Goal: Information Seeking & Learning: Learn about a topic

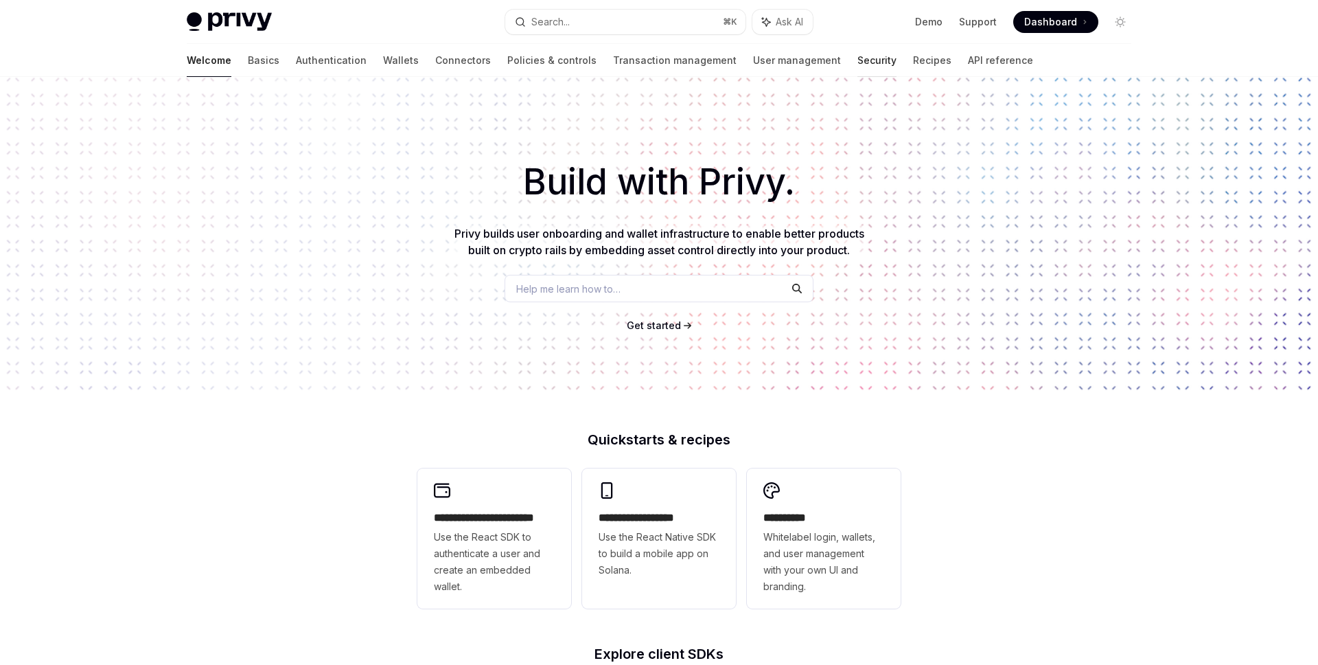
click at [857, 59] on link "Security" at bounding box center [876, 60] width 39 height 33
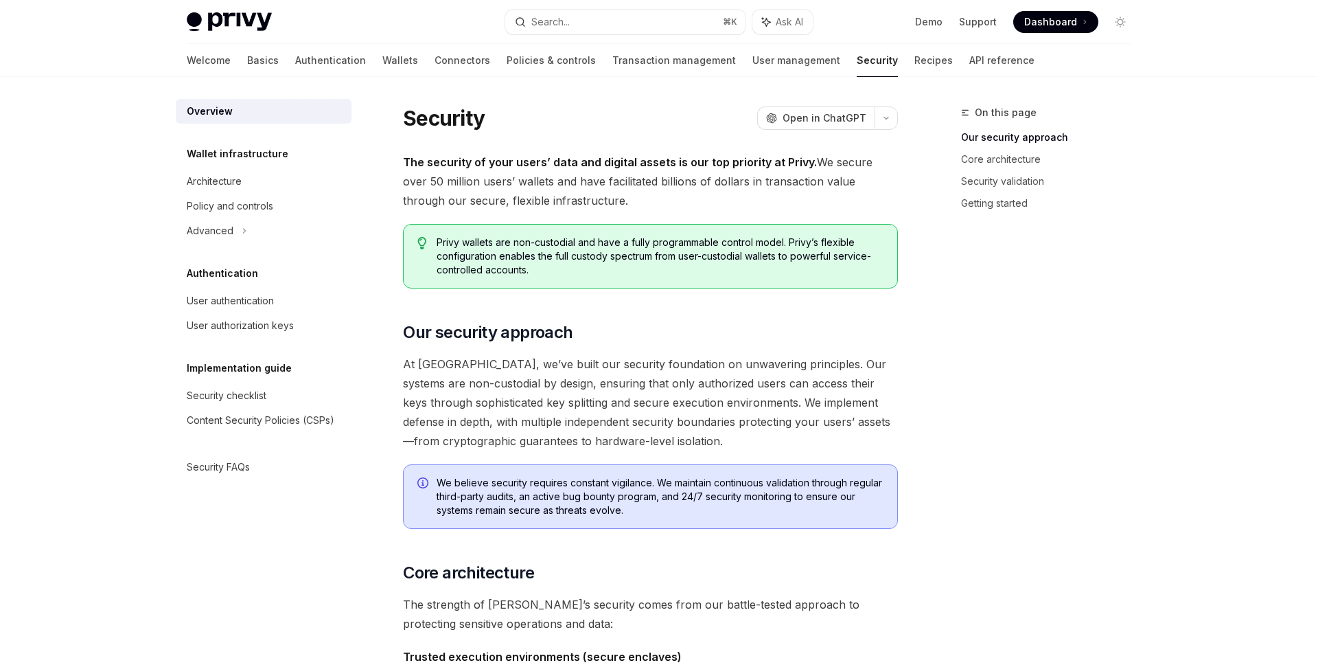
click at [265, 474] on div "Security FAQs" at bounding box center [265, 467] width 157 height 16
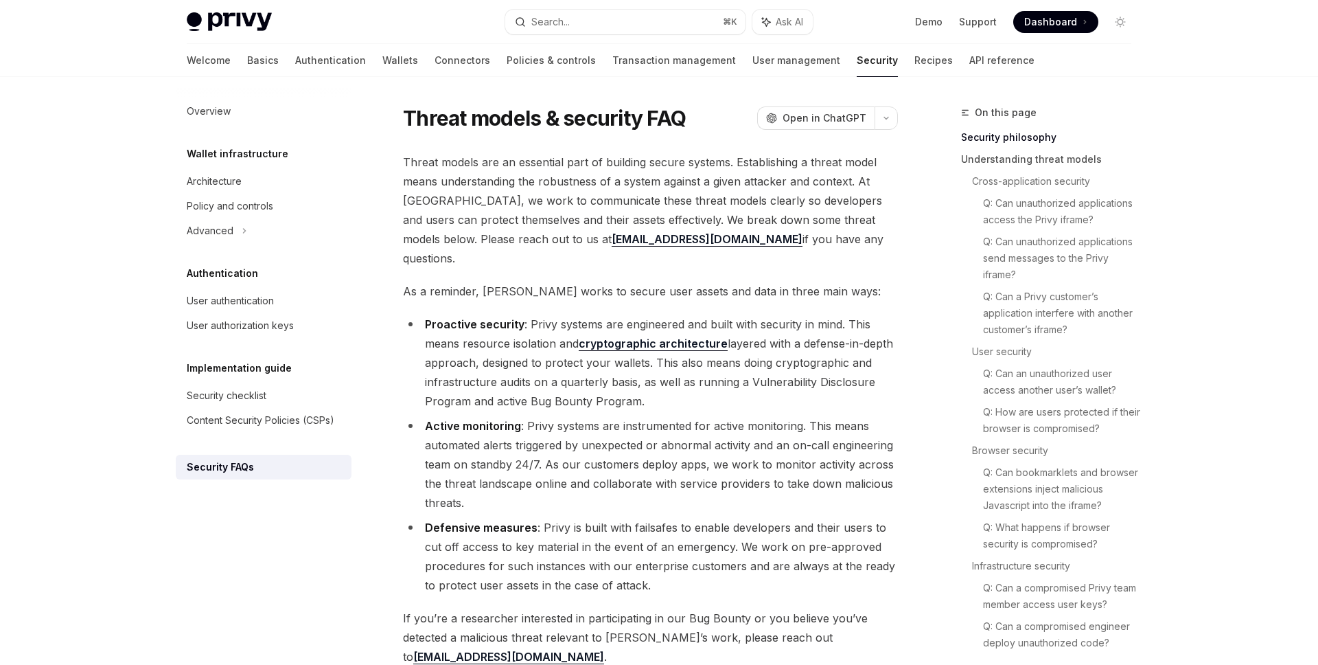
scroll to position [803, 0]
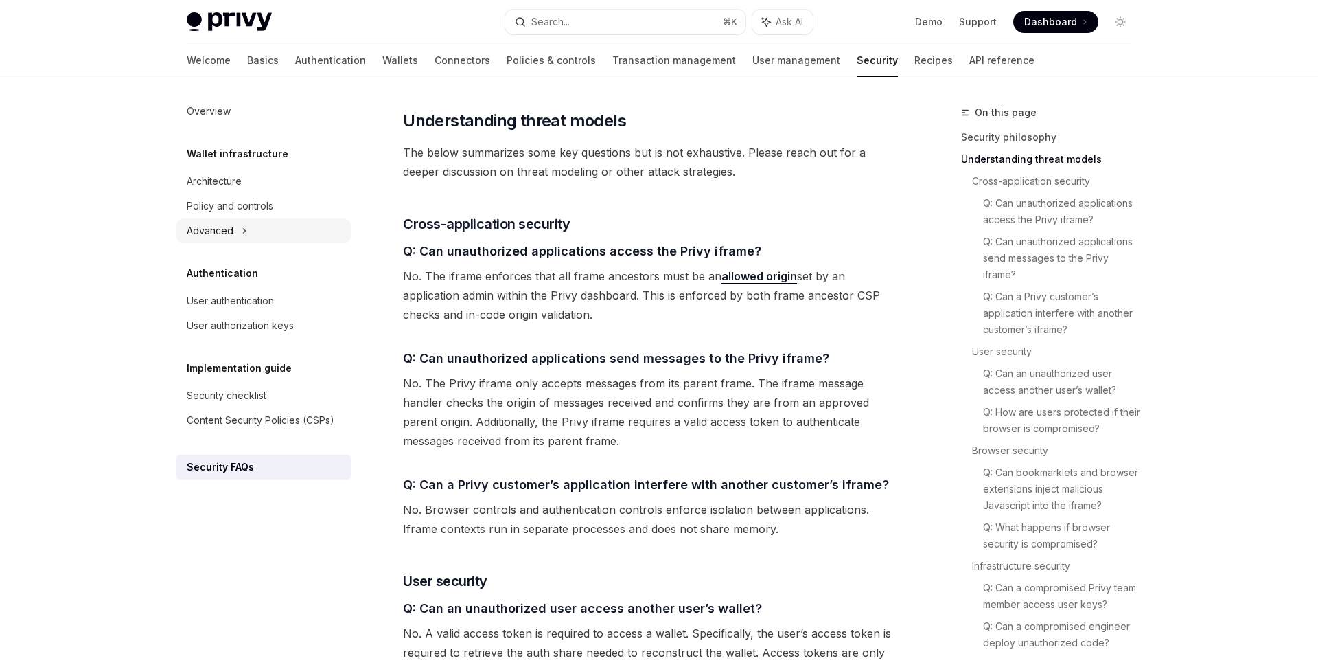
click at [240, 222] on div "Advanced" at bounding box center [264, 230] width 176 height 25
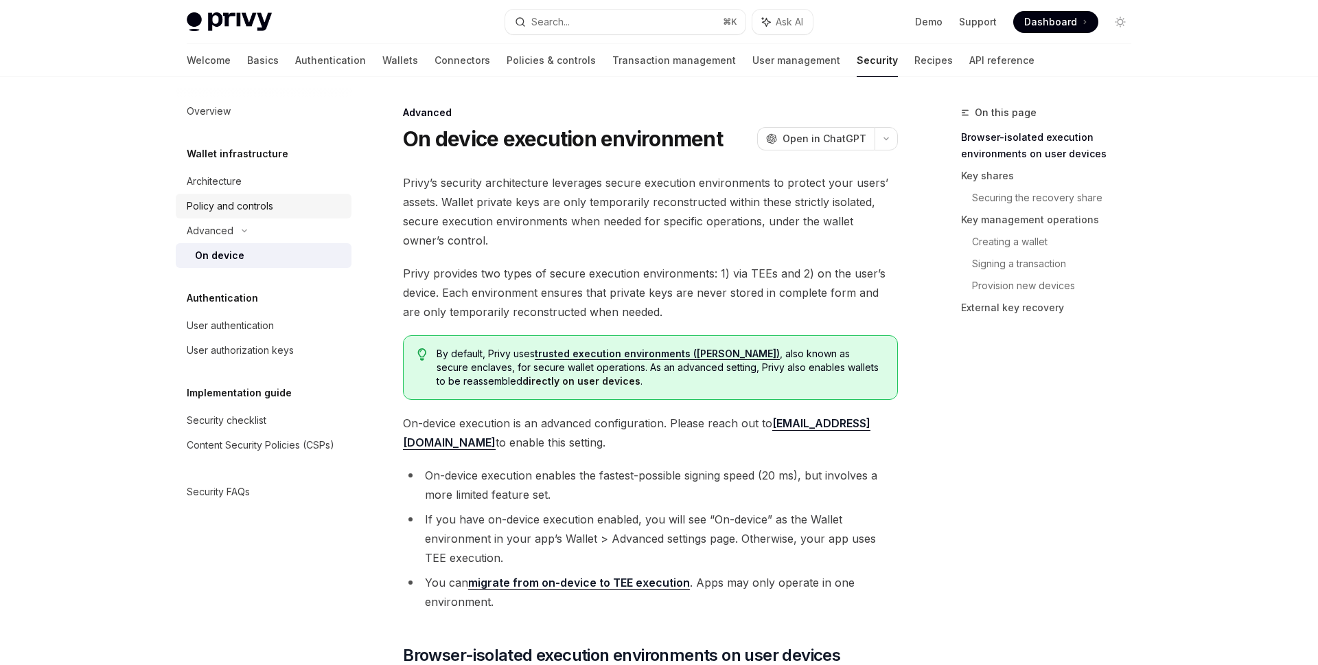
click at [251, 210] on div "Policy and controls" at bounding box center [230, 206] width 87 height 16
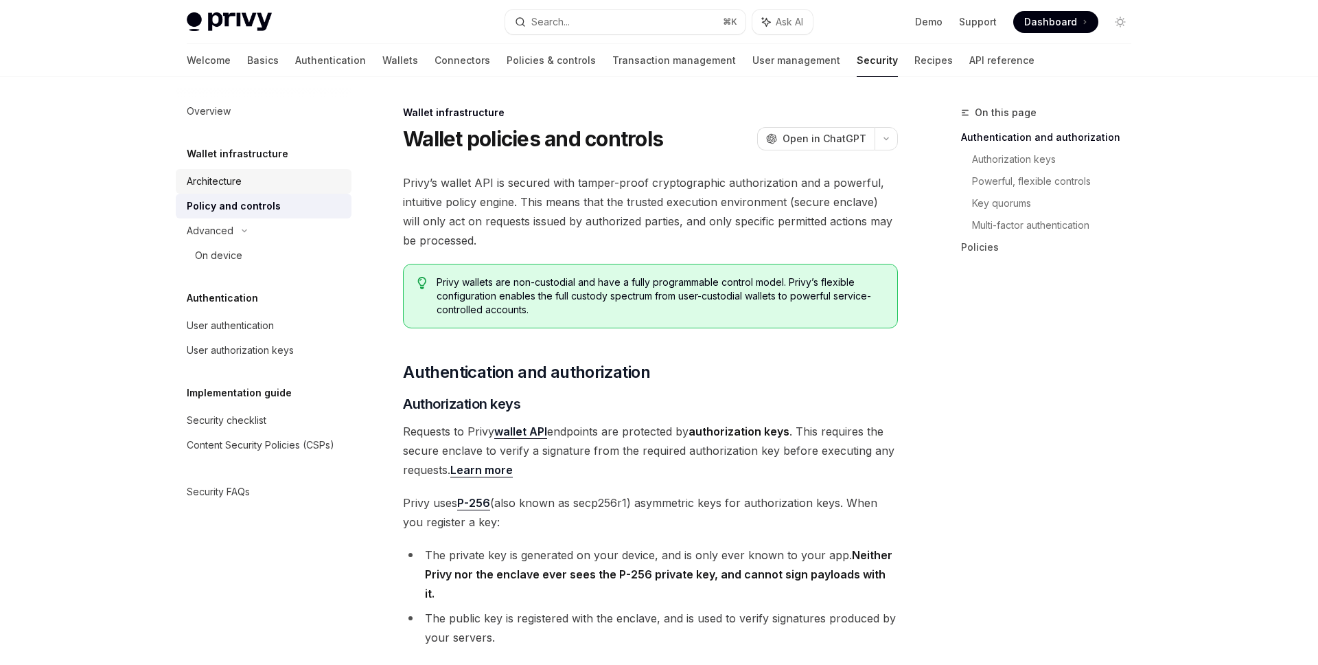
click at [235, 173] on div "Architecture" at bounding box center [214, 181] width 55 height 16
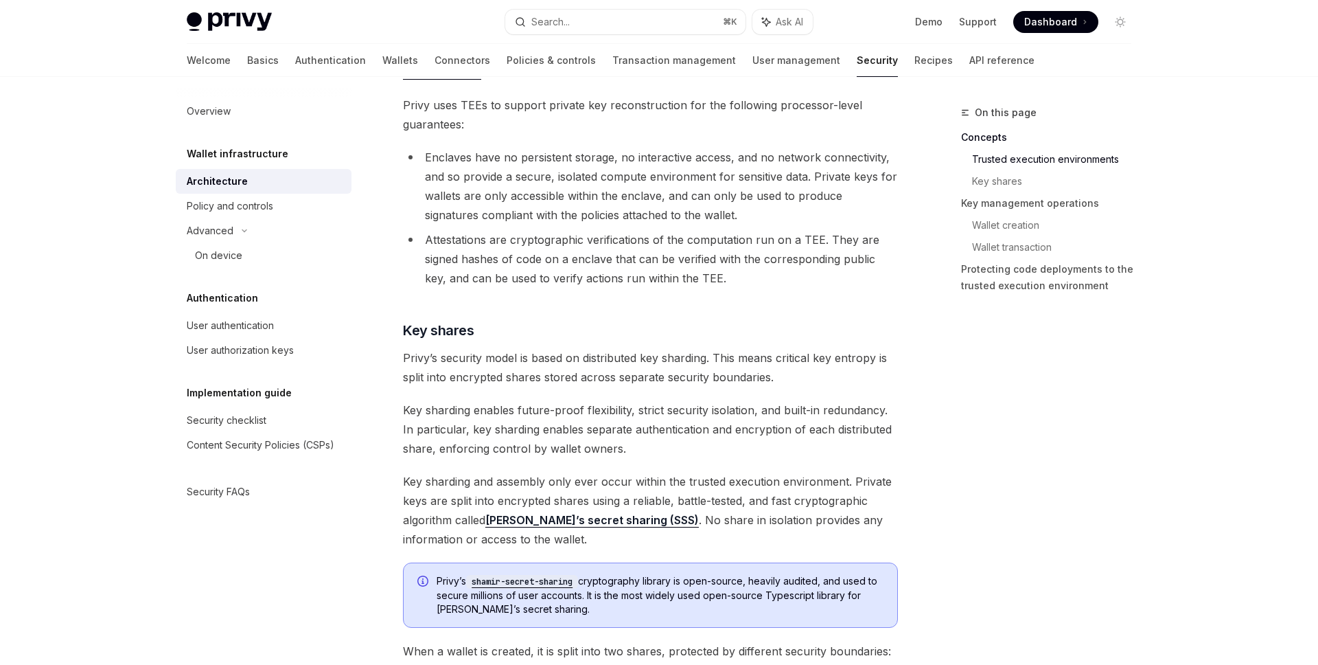
scroll to position [598, 0]
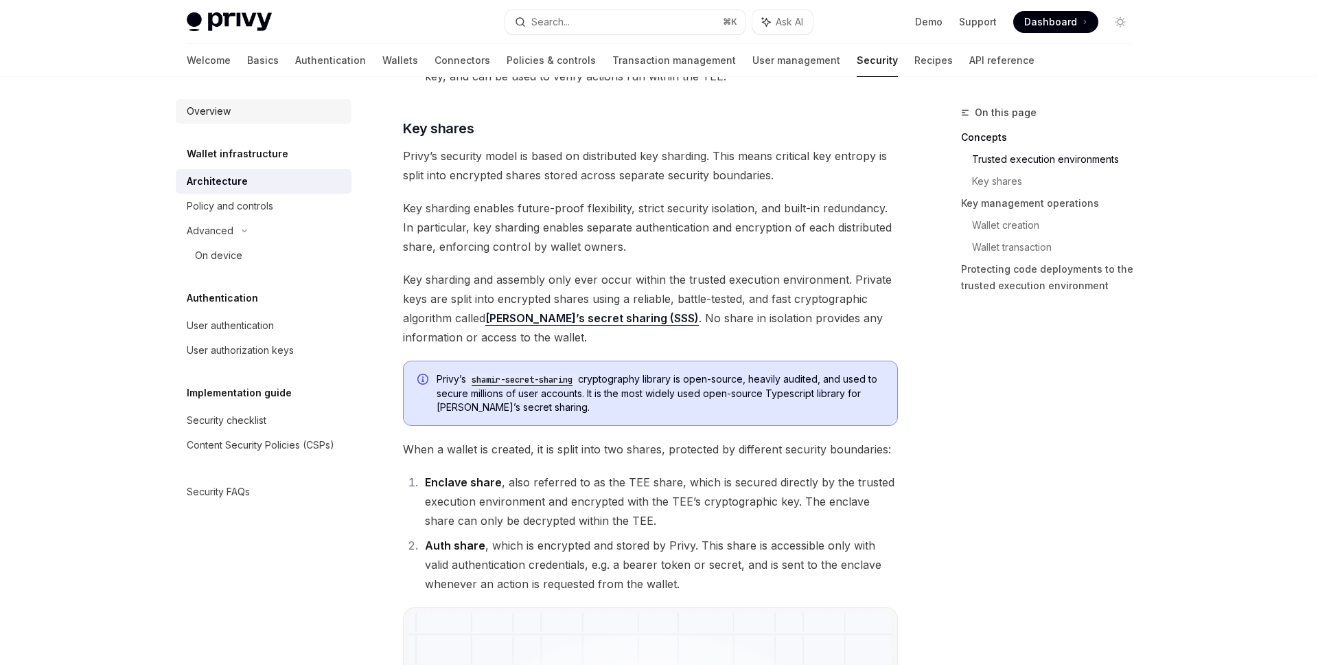
click at [220, 111] on div "Overview" at bounding box center [209, 111] width 44 height 16
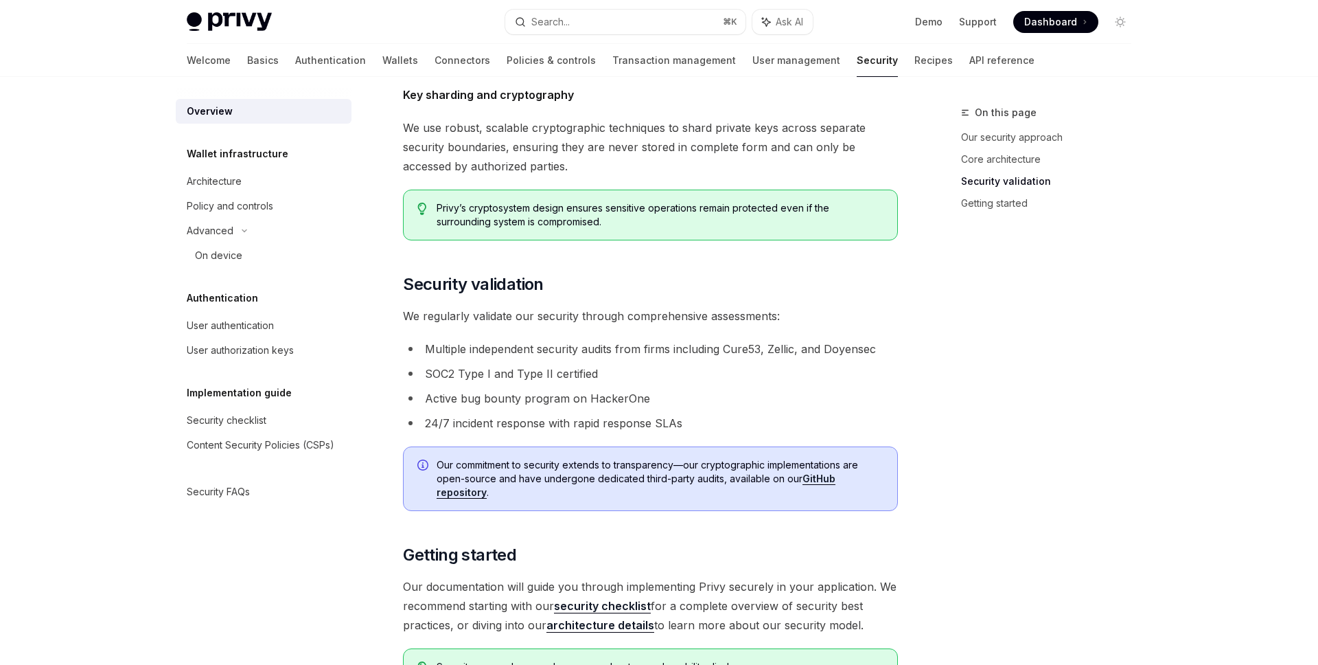
scroll to position [923, 0]
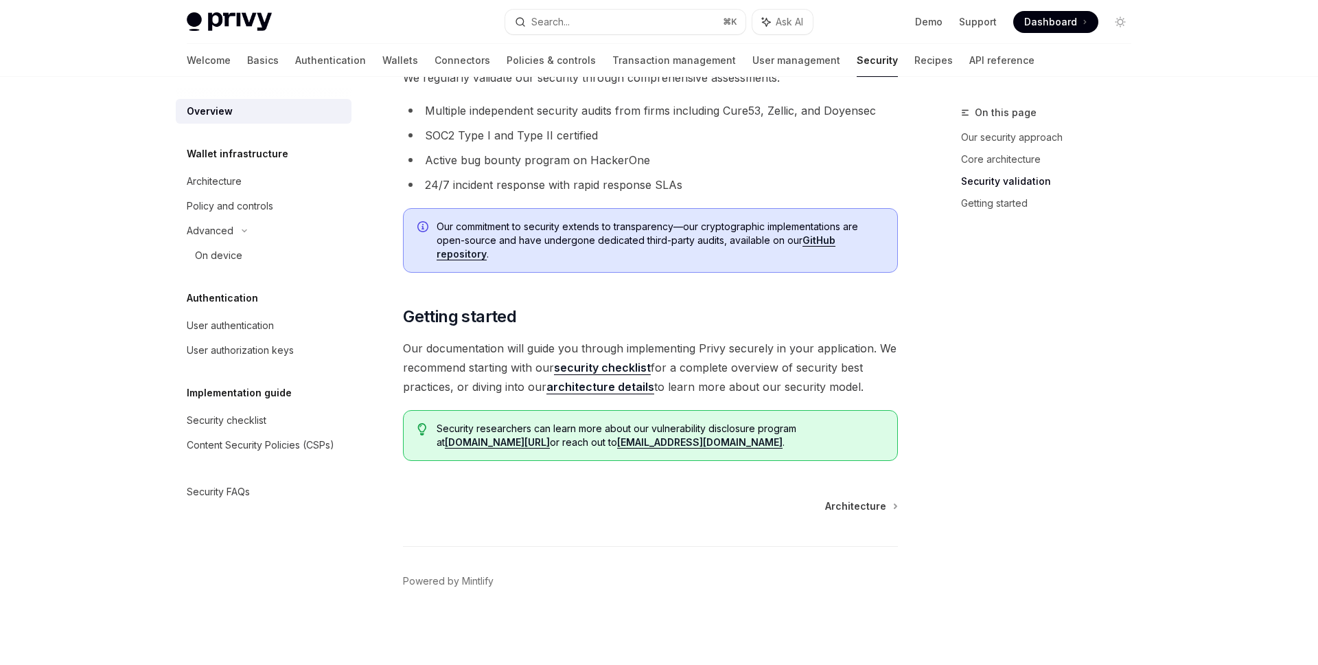
click at [600, 367] on link "security checklist" at bounding box center [602, 367] width 97 height 14
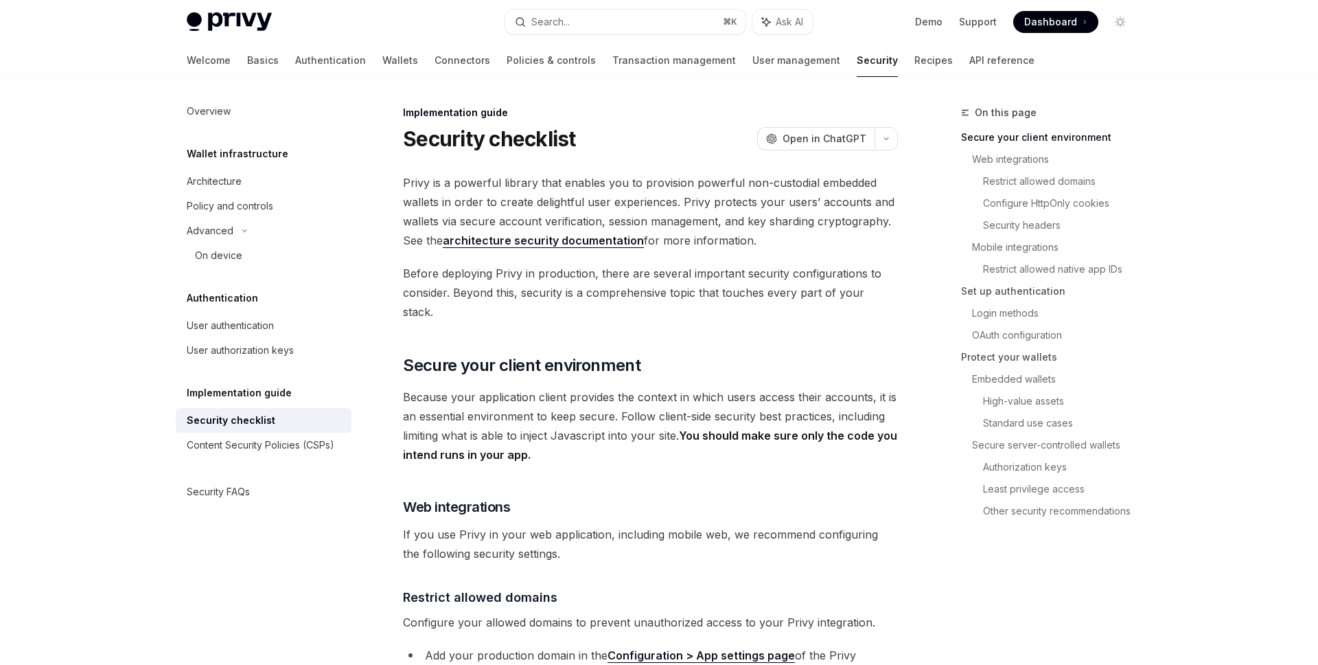
type textarea "*"
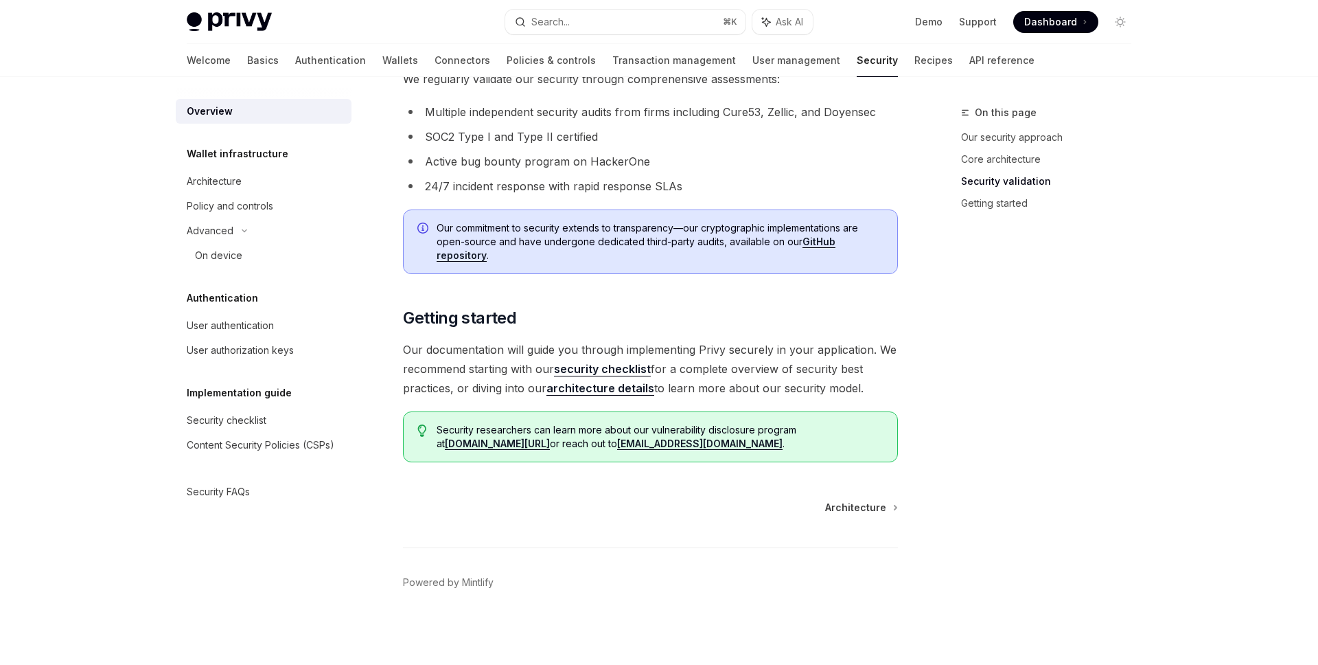
scroll to position [923, 0]
